Goal: Task Accomplishment & Management: Manage account settings

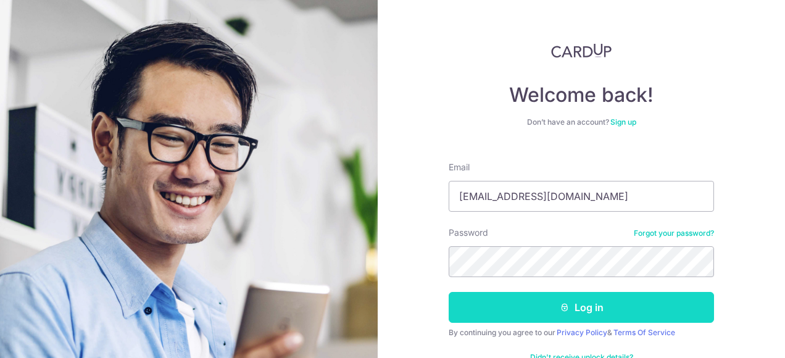
click at [531, 311] on button "Log in" at bounding box center [581, 307] width 265 height 31
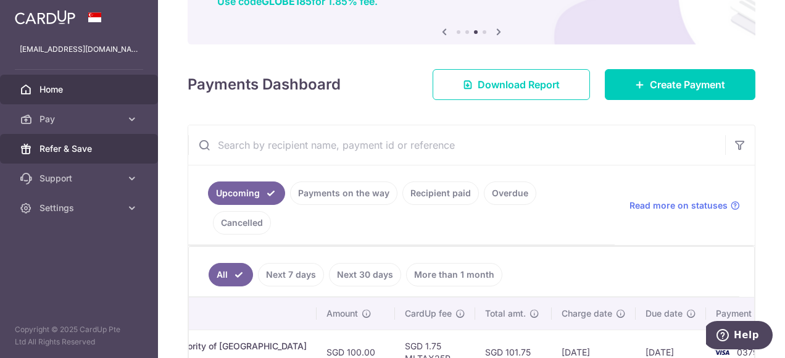
scroll to position [102, 0]
